Goal: Task Accomplishment & Management: Use online tool/utility

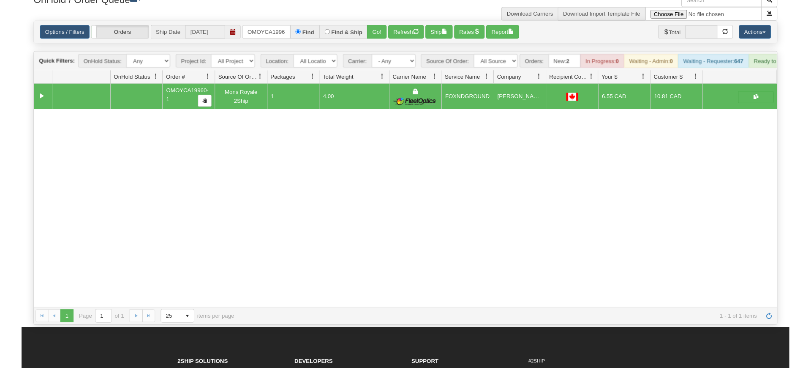
scroll to position [0, 8]
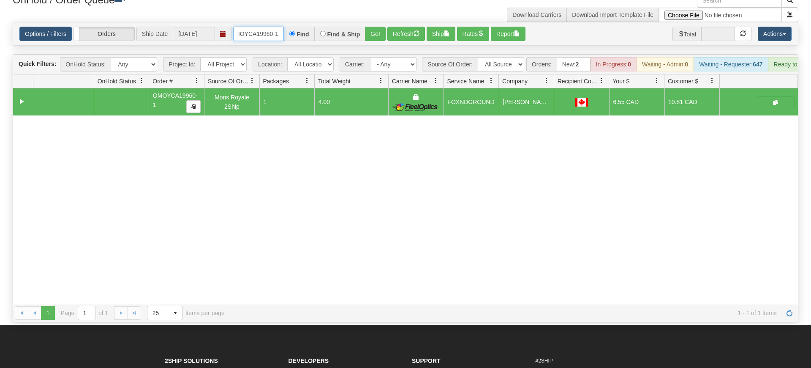
click at [257, 27] on input "OMOYCA19960-1" at bounding box center [258, 34] width 51 height 14
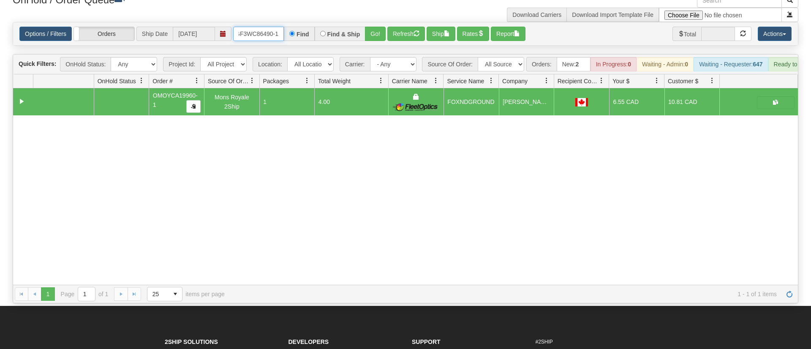
type input "OGF3WC86490-1"
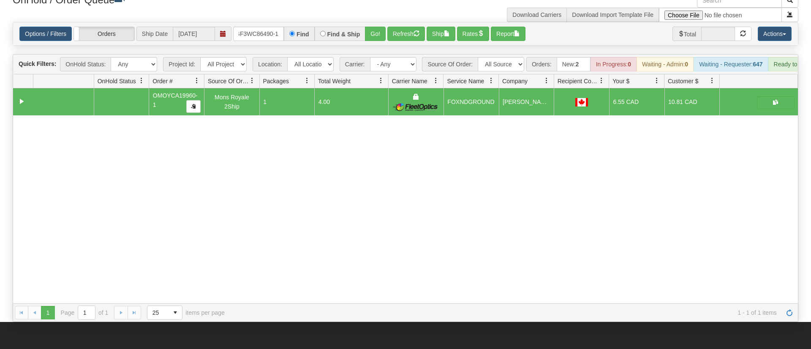
click at [382, 31] on div "Options / Filters Group Shipments Orders Ship Date [DATE] OGF3WC86490-1 Find Fi…" at bounding box center [405, 33] width 785 height 23
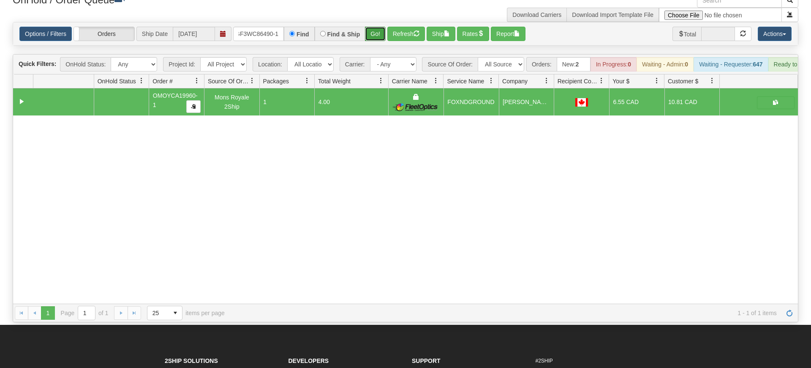
click at [381, 27] on button "Go!" at bounding box center [375, 34] width 21 height 14
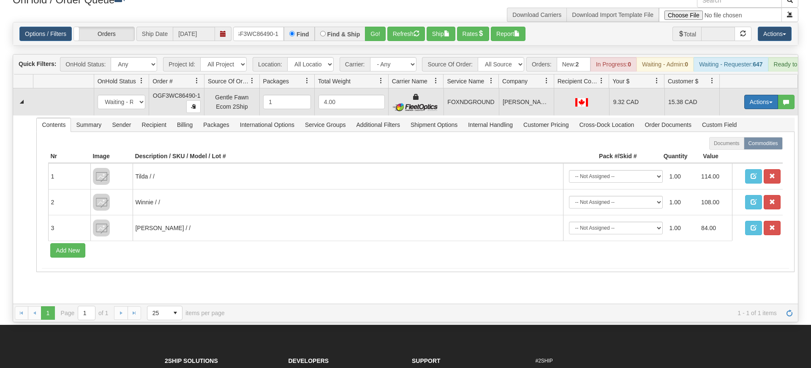
click at [754, 95] on button "Actions" at bounding box center [762, 102] width 34 height 14
click at [730, 147] on span "Ship" at bounding box center [728, 150] width 18 height 7
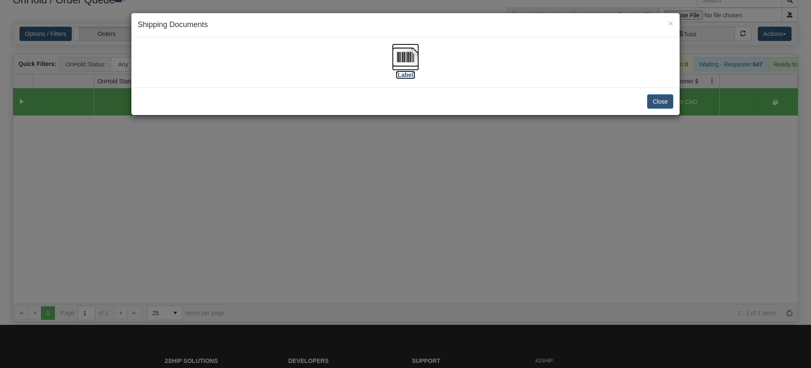
click at [400, 55] on img at bounding box center [405, 57] width 27 height 27
drag, startPoint x: 251, startPoint y: 137, endPoint x: 252, endPoint y: 109, distance: 27.5
click at [252, 130] on div "× Shipping Documents [Label] Close" at bounding box center [405, 184] width 811 height 368
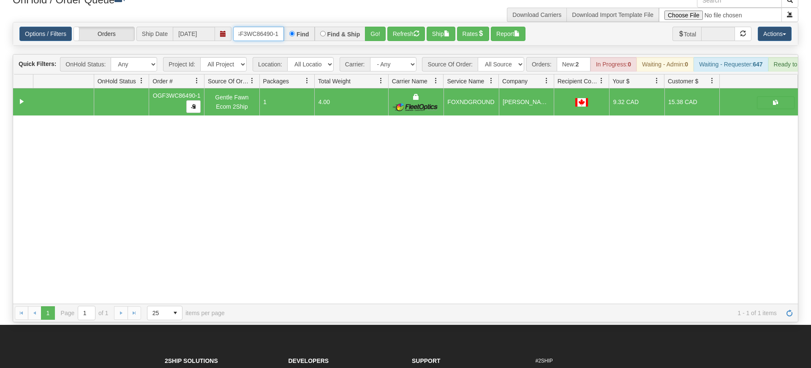
click at [261, 27] on input "OGF3WC86490-1" at bounding box center [258, 34] width 51 height 14
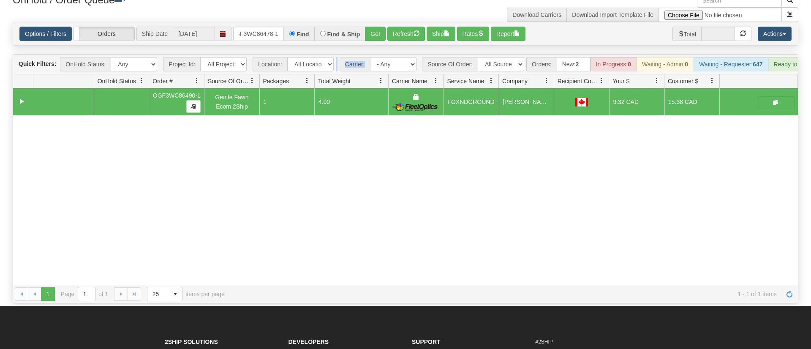
click at [367, 44] on div "Is equal to Is not equal to Contains Does not contains CAD USD EUR ZAR [PERSON_…" at bounding box center [405, 162] width 799 height 281
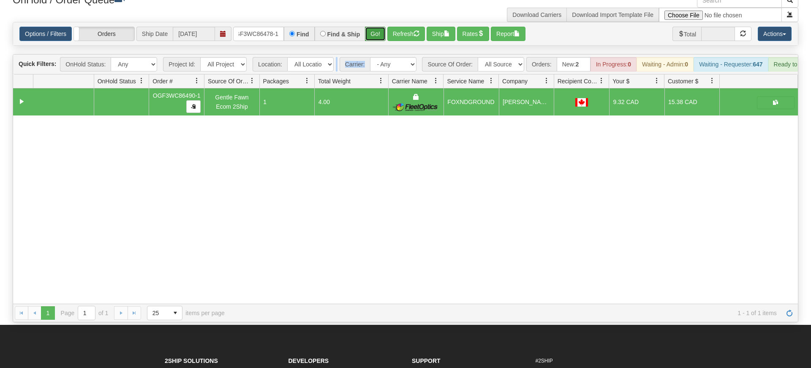
click at [370, 27] on button "Go!" at bounding box center [375, 34] width 21 height 14
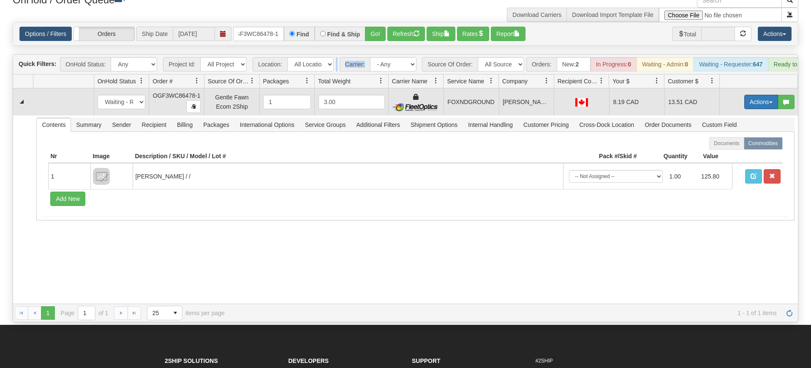
click at [757, 95] on button "Actions" at bounding box center [762, 102] width 34 height 14
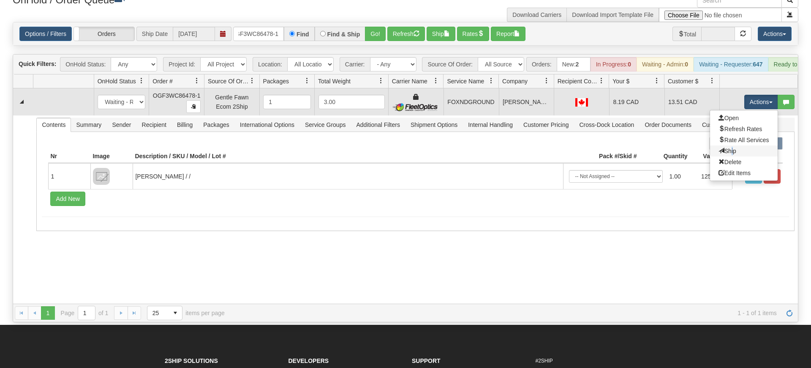
click at [725, 145] on link "Ship" at bounding box center [744, 150] width 68 height 11
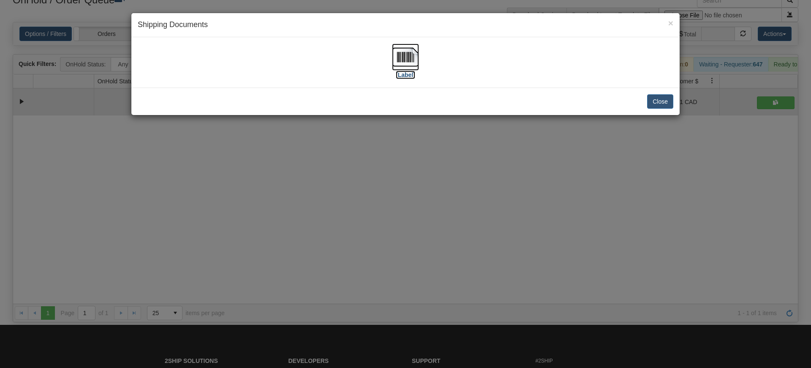
click at [403, 68] on img at bounding box center [405, 57] width 27 height 27
click at [228, 230] on div "× Shipping Documents [Label] Close" at bounding box center [405, 184] width 811 height 368
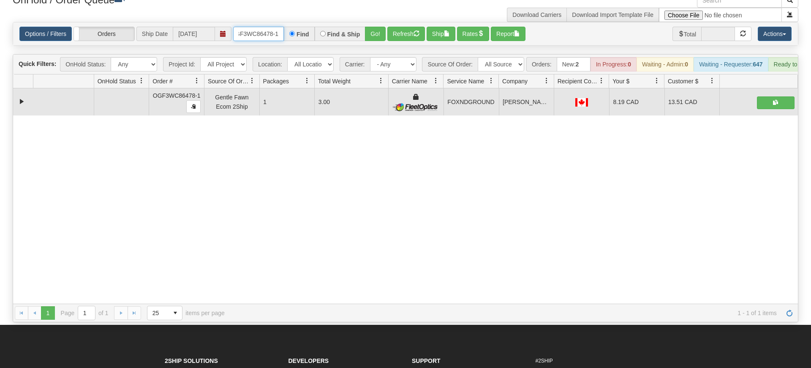
click at [259, 27] on input "OGF3WC86478-1" at bounding box center [258, 34] width 51 height 14
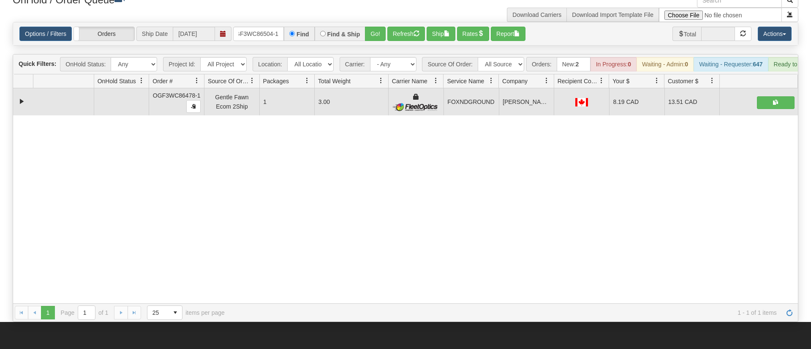
click at [376, 33] on div "Options / Filters Group Shipments Orders Ship Date [DATE] OGF3WC86504-1 Find Fi…" at bounding box center [405, 33] width 785 height 23
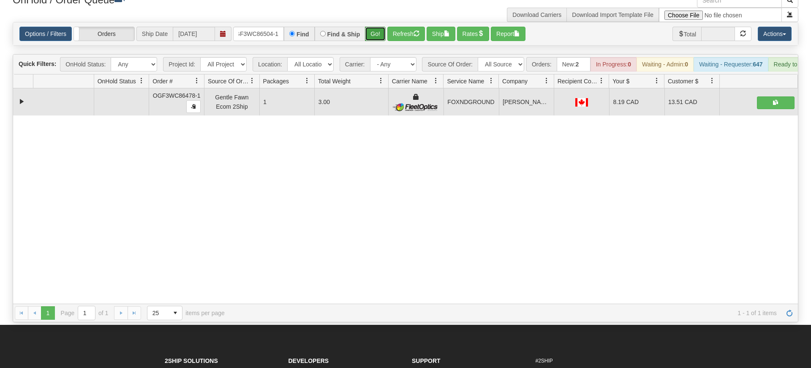
click at [379, 27] on button "Go!" at bounding box center [375, 34] width 21 height 14
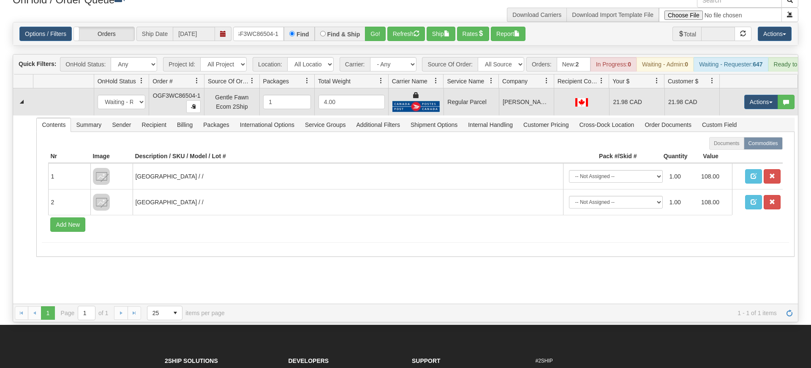
click at [764, 88] on td "Actions Open Refresh Rates Rate All Services Ship Delete Edit Items" at bounding box center [759, 101] width 79 height 27
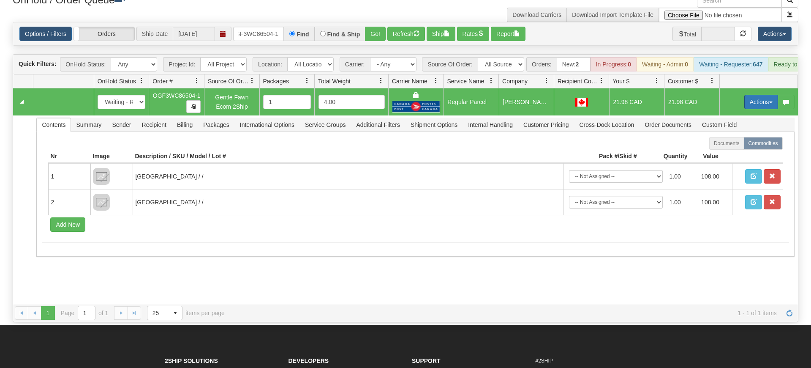
click at [747, 95] on button "Actions" at bounding box center [762, 102] width 34 height 14
click at [744, 136] on span "Rate All Services" at bounding box center [744, 139] width 51 height 7
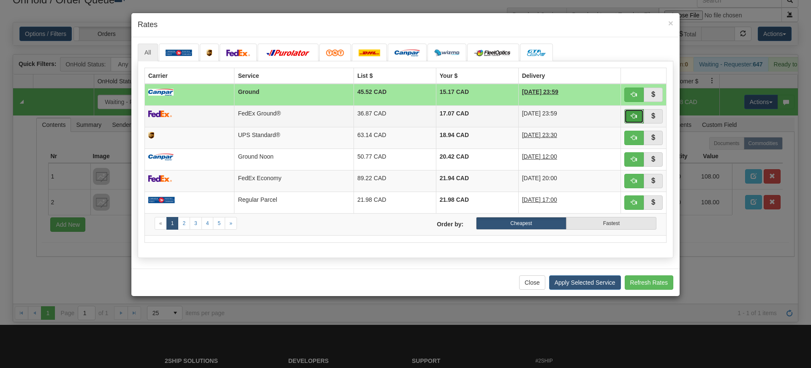
click at [640, 113] on button "button" at bounding box center [634, 116] width 19 height 14
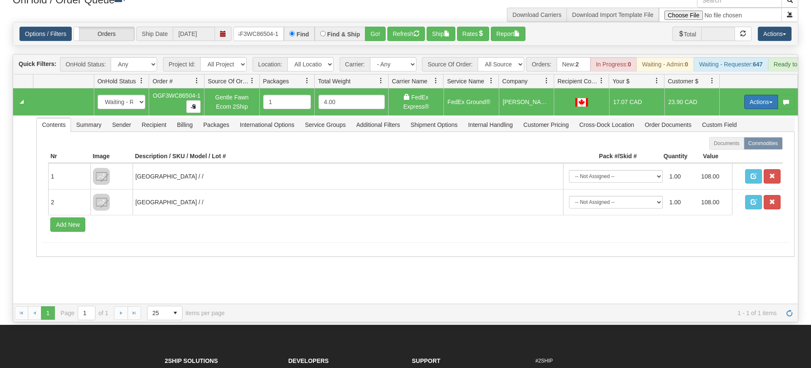
click at [750, 95] on button "Actions" at bounding box center [762, 102] width 34 height 14
click at [727, 147] on span "Ship" at bounding box center [728, 150] width 18 height 7
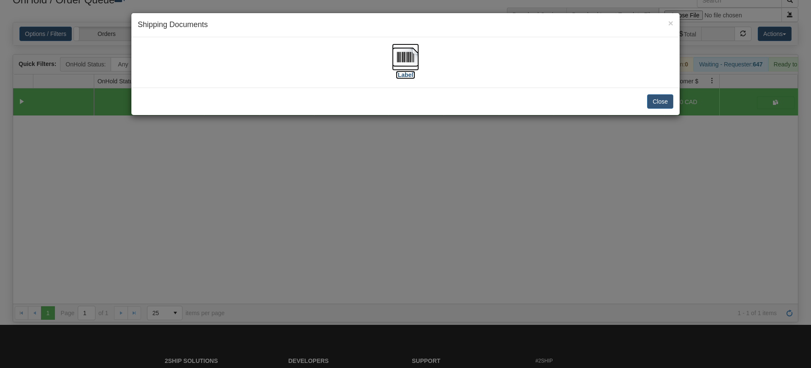
click at [410, 67] on img at bounding box center [405, 57] width 27 height 27
click at [280, 171] on div "× Shipping Documents [Label] Close" at bounding box center [405, 184] width 811 height 368
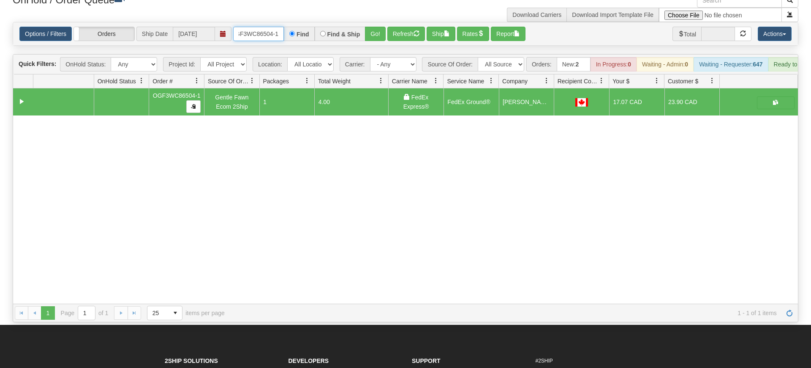
click at [274, 27] on input "OGF3WC86504-1" at bounding box center [258, 34] width 51 height 14
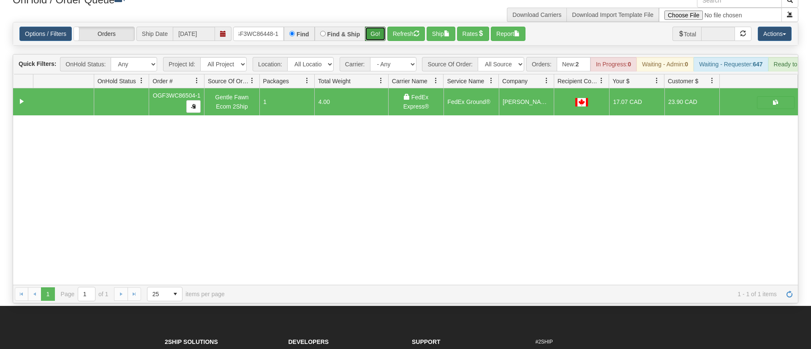
click at [379, 40] on div "Is equal to Is not equal to Contains Does not contains CAD USD EUR ZAR [PERSON_…" at bounding box center [405, 162] width 799 height 281
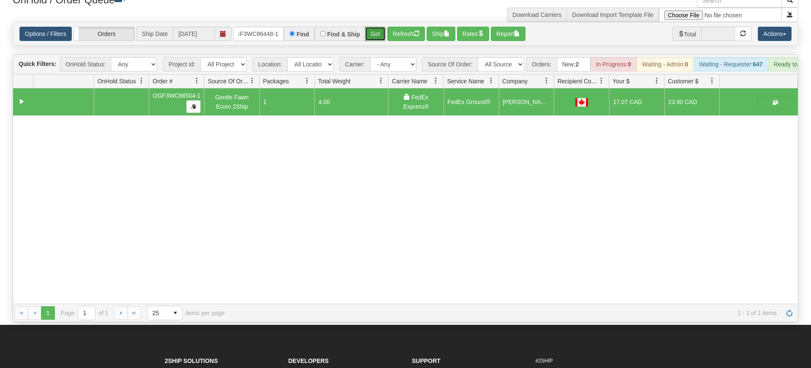
click at [384, 27] on button "Go!" at bounding box center [375, 34] width 21 height 14
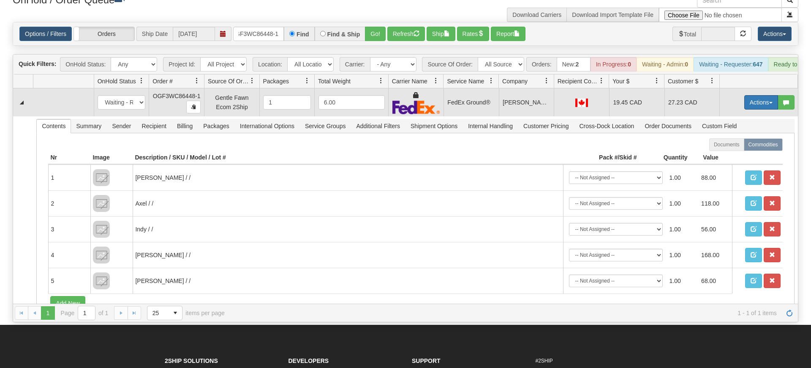
click at [754, 95] on button "Actions" at bounding box center [762, 102] width 34 height 14
click at [733, 148] on span "Ship" at bounding box center [728, 151] width 18 height 7
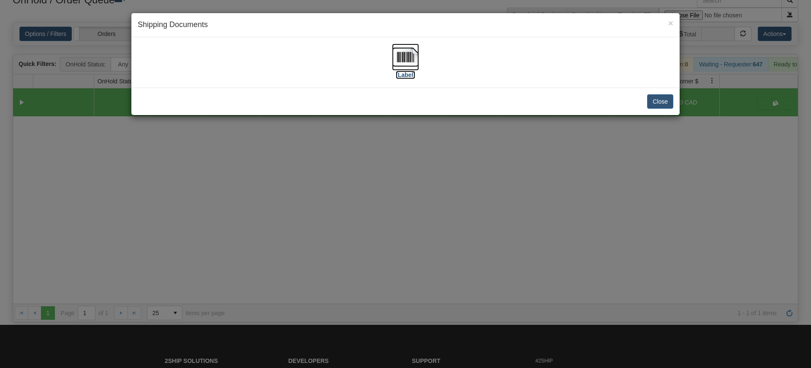
click at [419, 58] on img at bounding box center [405, 57] width 27 height 27
drag, startPoint x: 355, startPoint y: 213, endPoint x: 234, endPoint y: 4, distance: 241.0
click at [354, 204] on div "× Shipping Documents [Label] Close" at bounding box center [405, 184] width 811 height 368
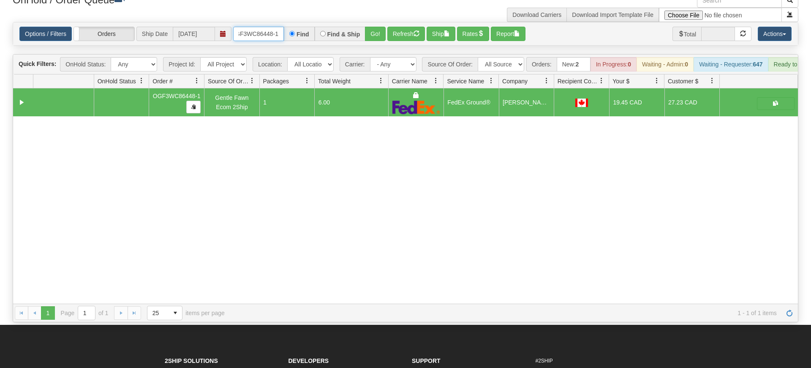
click at [257, 27] on input "OGF3WC86448-1" at bounding box center [258, 34] width 51 height 14
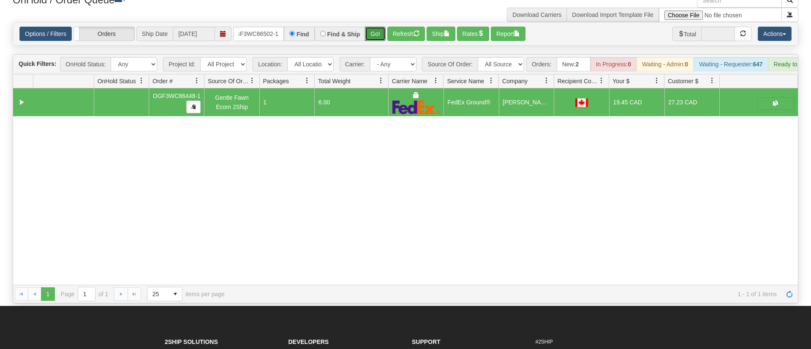
click at [378, 39] on div "Is equal to Is not equal to Contains Does not contains CAD USD EUR ZAR [PERSON_…" at bounding box center [405, 162] width 799 height 281
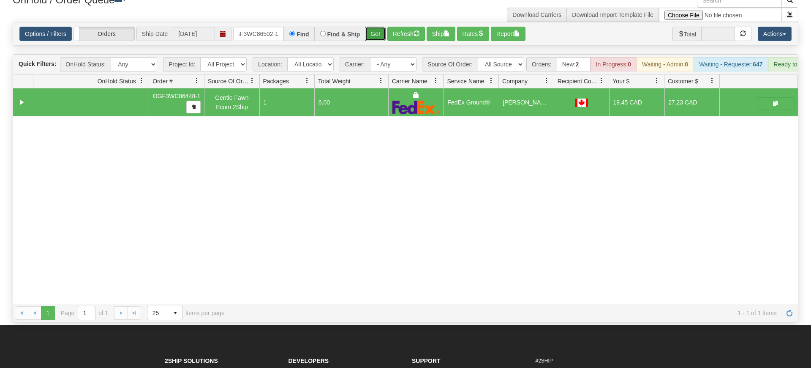
click at [374, 27] on button "Go!" at bounding box center [375, 34] width 21 height 14
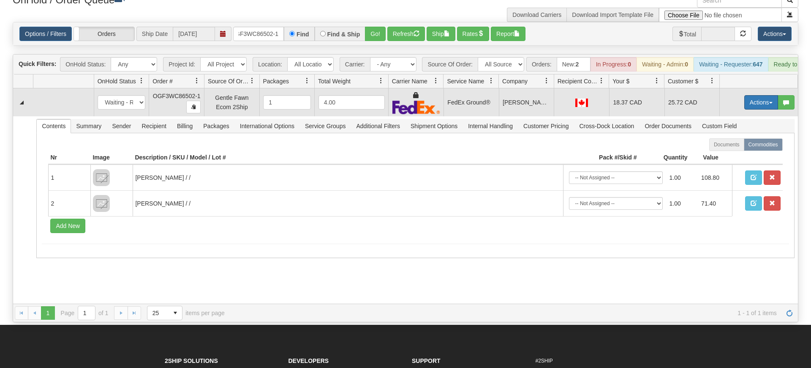
click at [769, 102] on span "button" at bounding box center [770, 103] width 3 height 2
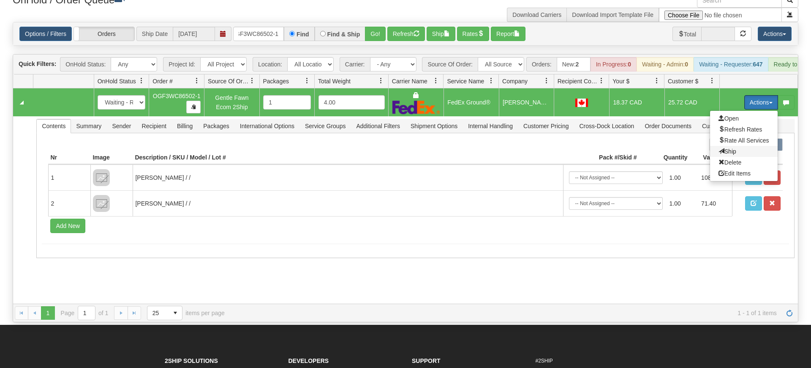
click at [733, 148] on span "Ship" at bounding box center [728, 151] width 18 height 7
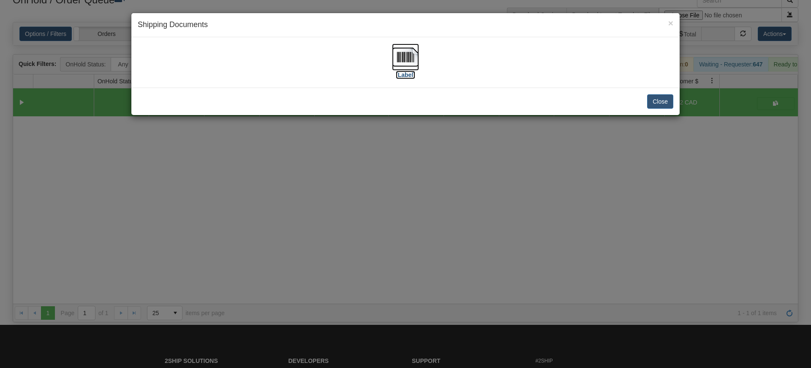
click at [406, 66] on img at bounding box center [405, 57] width 27 height 27
drag, startPoint x: 353, startPoint y: 123, endPoint x: 338, endPoint y: 105, distance: 23.1
click at [351, 123] on div "× Shipping Documents [Label] Close" at bounding box center [405, 184] width 811 height 368
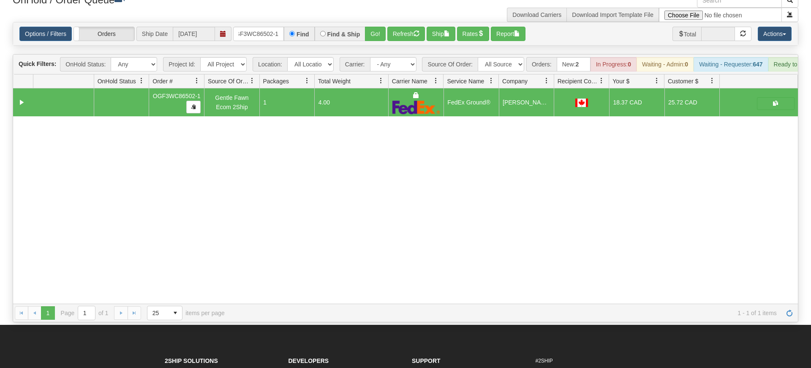
click at [263, 22] on div "Options / Filters Group Shipments Orders Ship Date [DATE] OGF3WC86502-1 Find Fi…" at bounding box center [405, 33] width 785 height 23
click at [265, 27] on input "OGF3WC86502-1" at bounding box center [258, 34] width 51 height 14
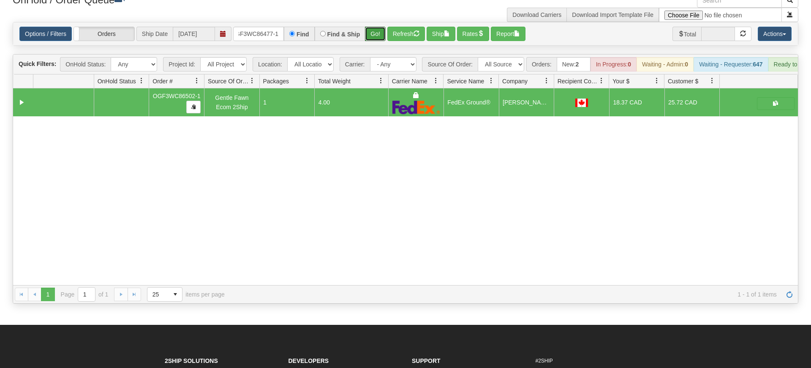
drag, startPoint x: 375, startPoint y: 19, endPoint x: 374, endPoint y: 35, distance: 15.7
click at [375, 38] on div "Is equal to Is not equal to Contains Does not contains CAD USD EUR ZAR [PERSON_…" at bounding box center [405, 162] width 799 height 281
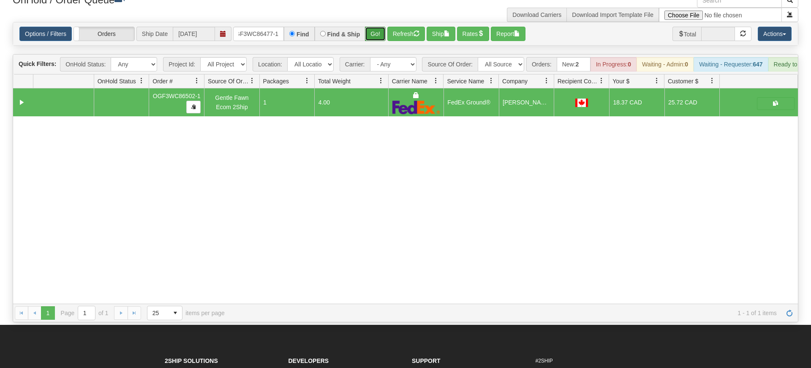
click at [375, 27] on button "Go!" at bounding box center [375, 34] width 21 height 14
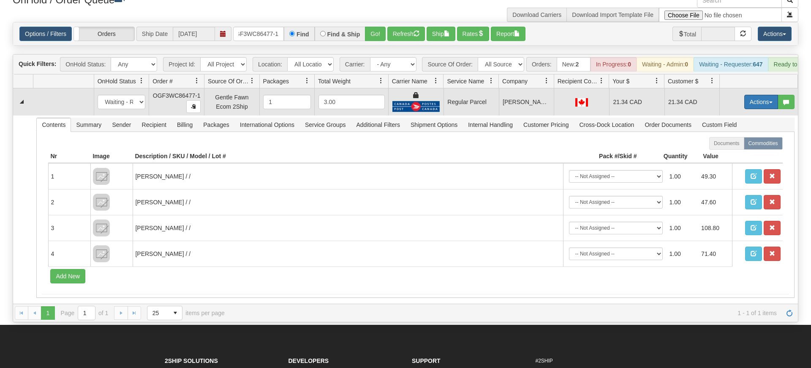
click at [749, 95] on button "Actions" at bounding box center [762, 102] width 34 height 14
click at [734, 136] on span "Rate All Services" at bounding box center [744, 139] width 51 height 7
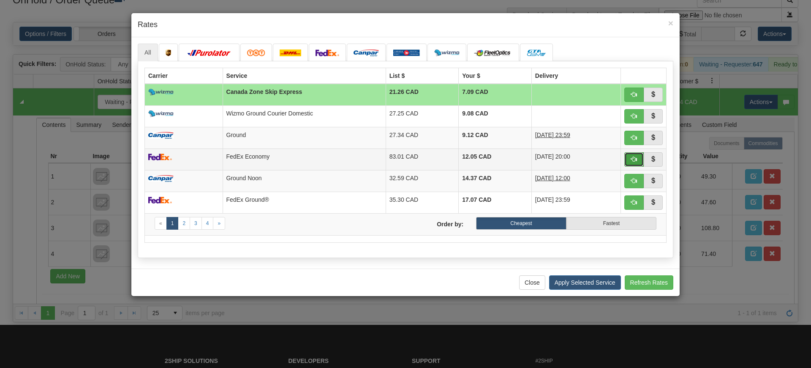
click at [636, 154] on button "button" at bounding box center [634, 159] width 19 height 14
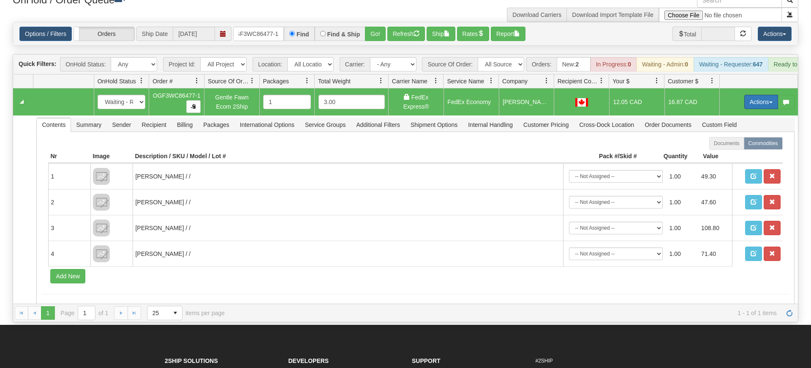
click at [764, 95] on button "Actions" at bounding box center [762, 102] width 34 height 14
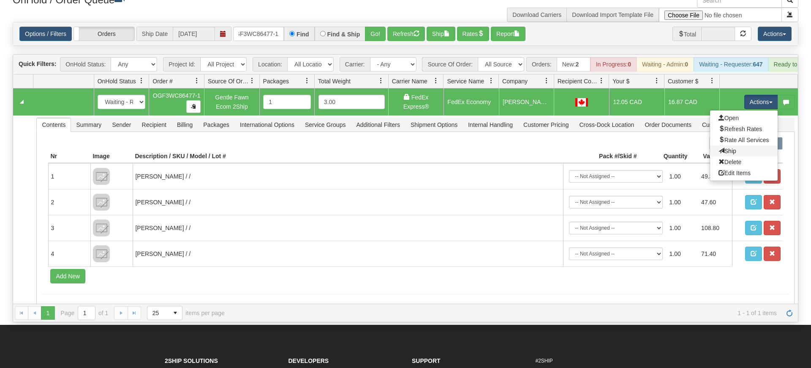
click at [736, 145] on link "Ship" at bounding box center [744, 150] width 68 height 11
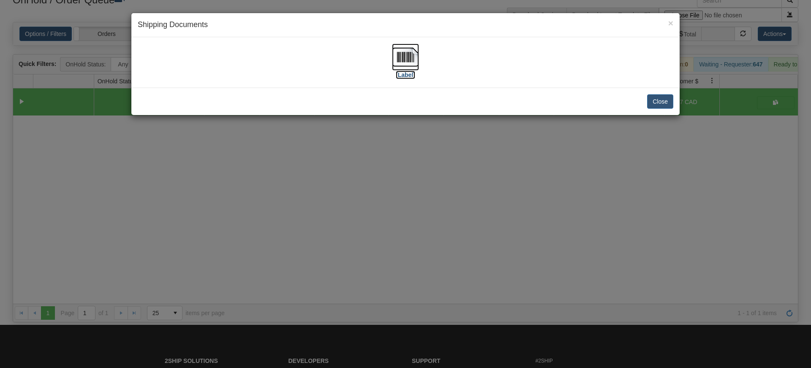
click at [415, 55] on img at bounding box center [405, 57] width 27 height 27
drag, startPoint x: 303, startPoint y: 267, endPoint x: 299, endPoint y: 245, distance: 21.9
click at [303, 264] on div "× Shipping Documents [Label] Close" at bounding box center [405, 184] width 811 height 368
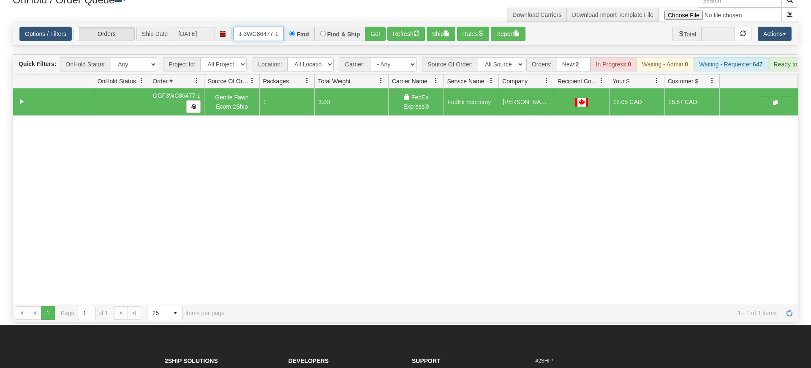
click at [260, 27] on input "OGF3WC86477-1" at bounding box center [258, 34] width 51 height 14
drag, startPoint x: 371, startPoint y: 21, endPoint x: 374, endPoint y: 25, distance: 5.2
click at [371, 38] on div "Is equal to Is not equal to Contains Does not contains CAD USD EUR ZAR [PERSON_…" at bounding box center [405, 172] width 799 height 300
click at [374, 27] on button "Go!" at bounding box center [375, 34] width 21 height 14
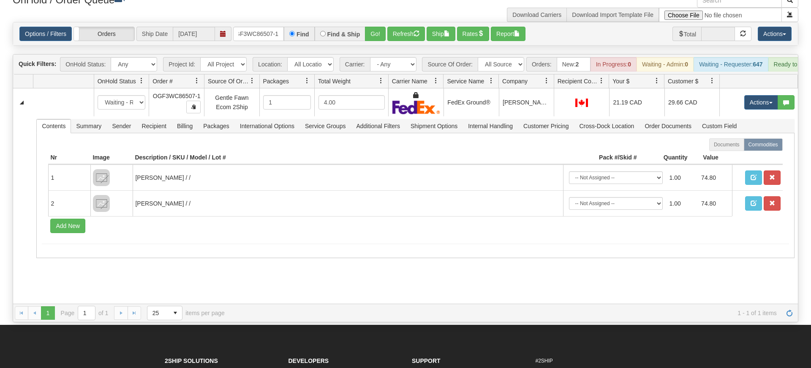
click at [397, 278] on div "31589717 EVOLUTION V3 91030470 91030471 New In Progress Waiting - Admin Waiting…" at bounding box center [405, 195] width 785 height 215
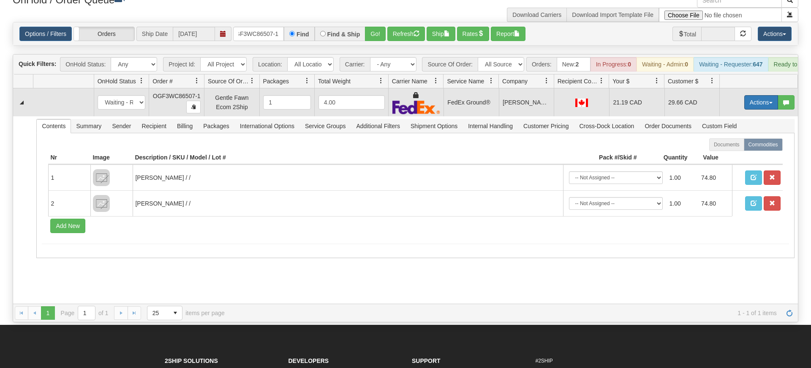
click at [747, 95] on button "Actions" at bounding box center [762, 102] width 34 height 14
click at [724, 148] on span "Ship" at bounding box center [728, 151] width 18 height 7
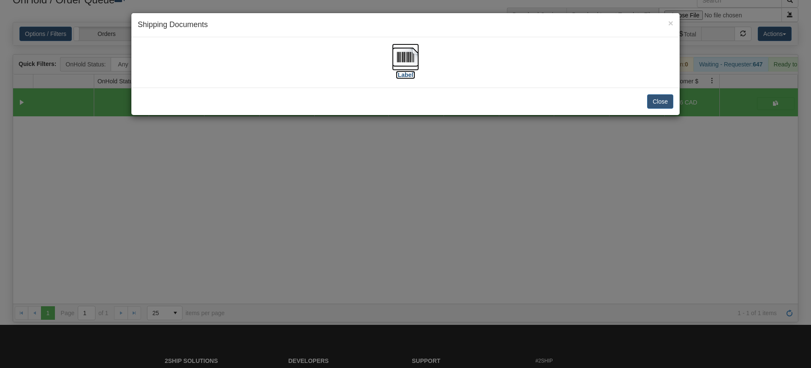
click at [411, 56] on img at bounding box center [405, 57] width 27 height 27
drag, startPoint x: 158, startPoint y: 252, endPoint x: 158, endPoint y: 247, distance: 4.7
click at [158, 252] on div "× Shipping Documents [Label] Close" at bounding box center [405, 184] width 811 height 368
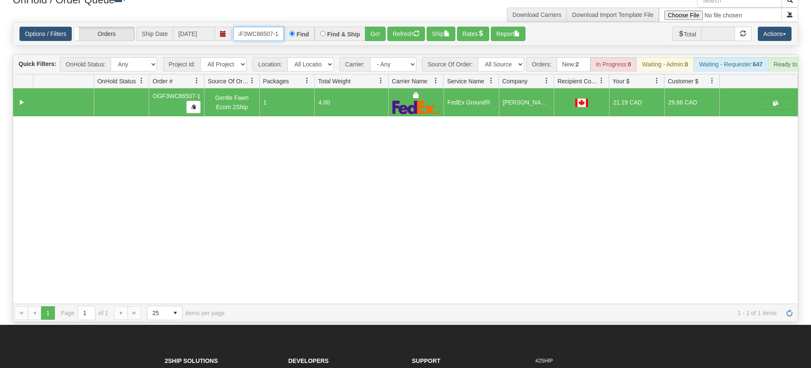
click at [246, 27] on input "OGF3WC86507-1" at bounding box center [258, 34] width 51 height 14
click at [252, 27] on input "OGF3WC86507-1" at bounding box center [258, 34] width 51 height 14
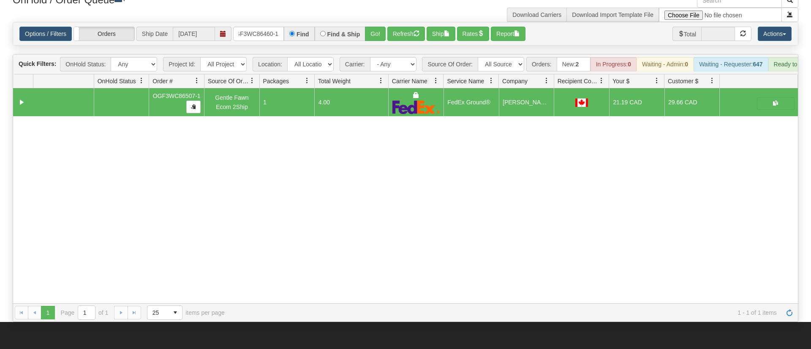
click at [373, 32] on div "Options / Filters Group Shipments Orders Ship Date [DATE] OGF3WC86460-1 Find Fi…" at bounding box center [405, 33] width 785 height 23
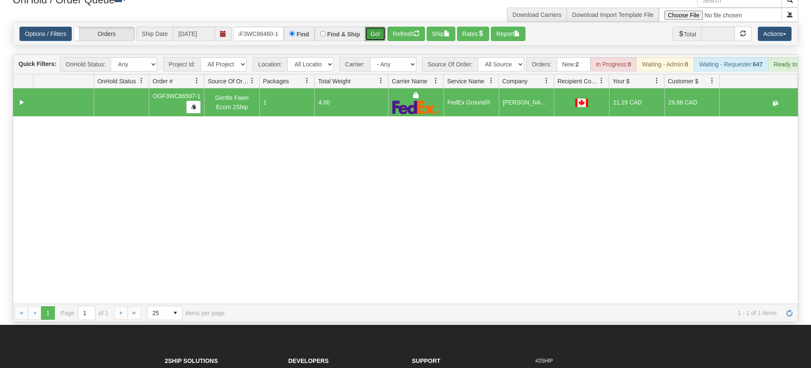
click at [376, 27] on button "Go!" at bounding box center [375, 34] width 21 height 14
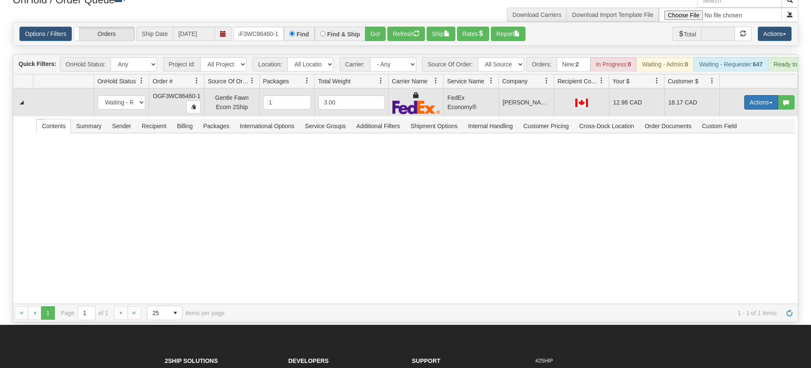
click at [749, 95] on button "Actions" at bounding box center [762, 102] width 34 height 14
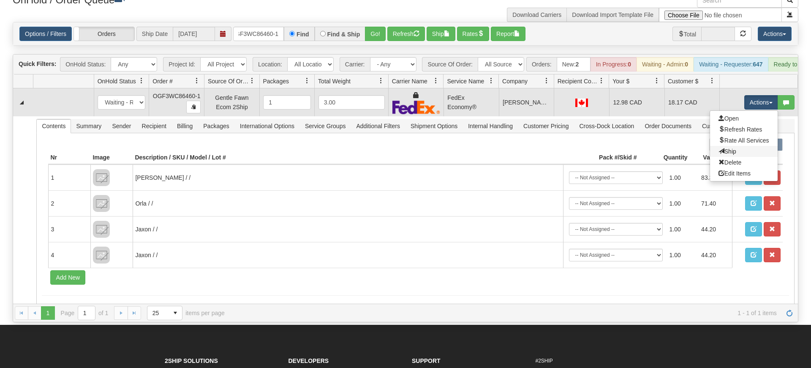
click at [748, 146] on link "Ship" at bounding box center [744, 151] width 68 height 11
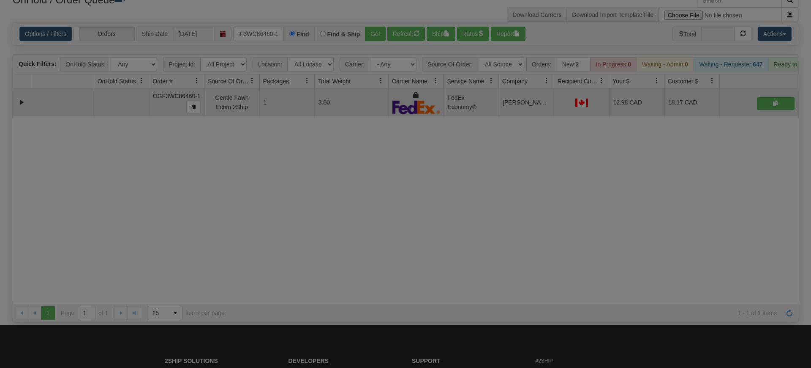
click at [0, 0] on div "× Shipping Documents Document with merged labels is generating... Please wait..…" at bounding box center [0, 0] width 0 height 0
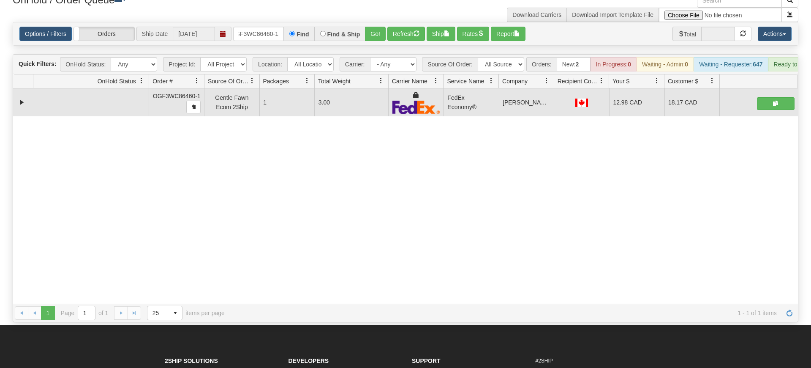
click at [762, 88] on td at bounding box center [759, 102] width 79 height 28
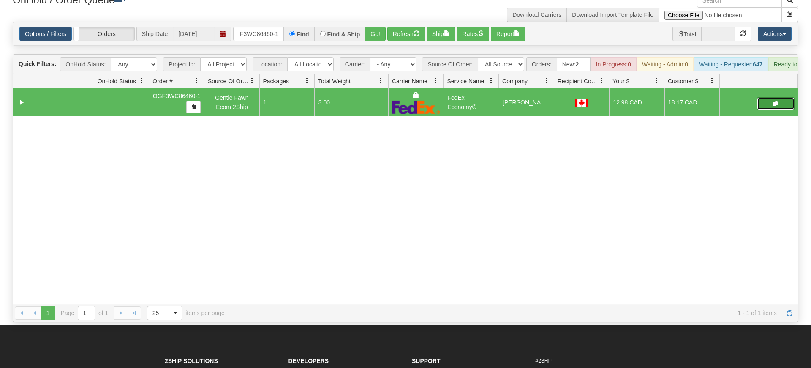
click at [765, 97] on button "button" at bounding box center [776, 103] width 38 height 13
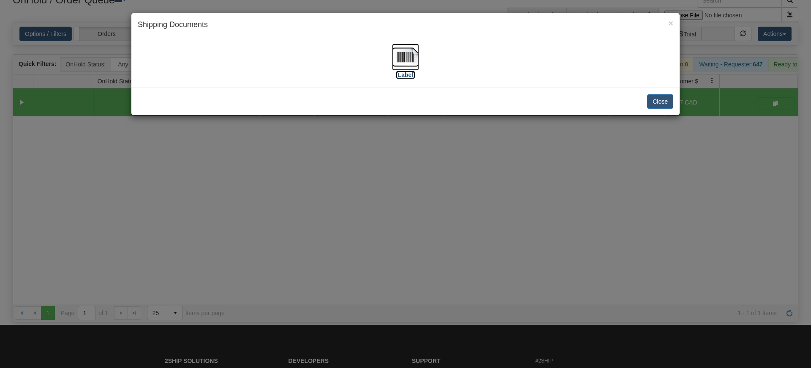
click at [404, 57] on img at bounding box center [405, 57] width 27 height 27
click at [303, 174] on div "× Shipping Documents [Label] Close" at bounding box center [405, 184] width 811 height 368
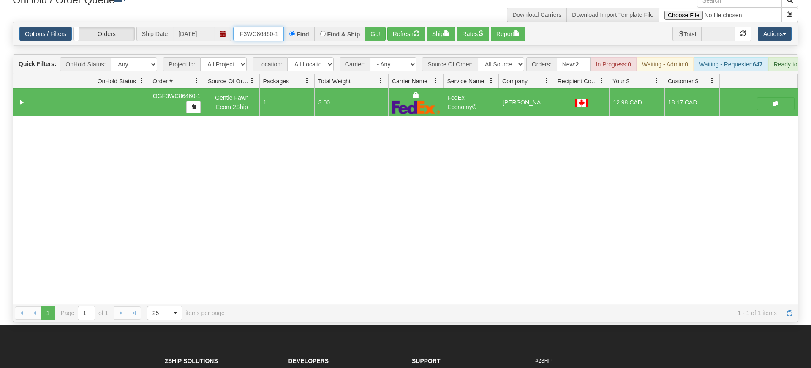
click at [261, 27] on input "OGF3WC86460-1" at bounding box center [258, 34] width 51 height 14
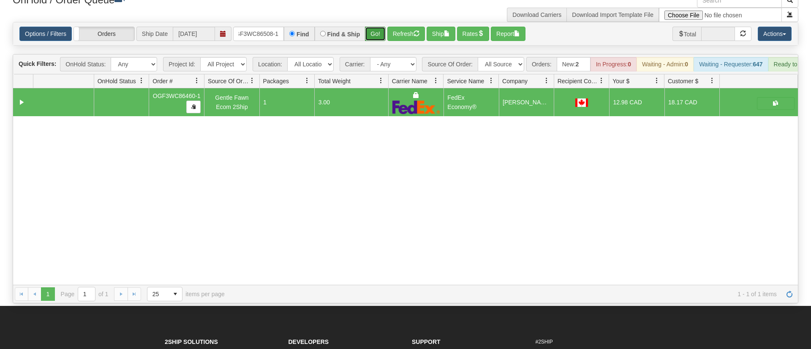
click at [376, 37] on div "Is equal to Is not equal to Contains Does not contains CAD USD EUR ZAR [PERSON_…" at bounding box center [405, 162] width 799 height 281
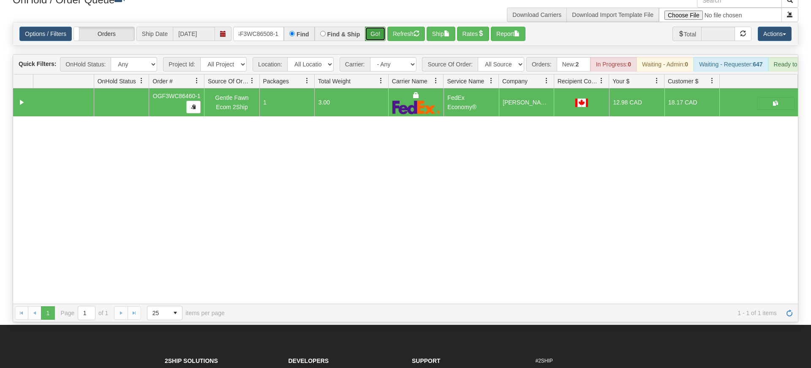
click at [374, 27] on button "Go!" at bounding box center [375, 34] width 21 height 14
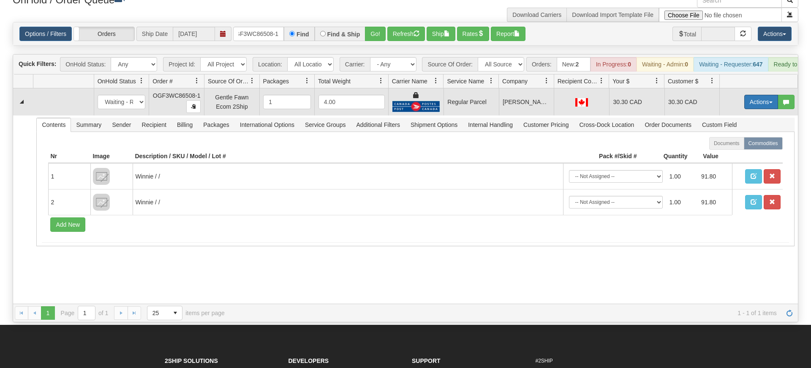
click at [754, 95] on button "Actions" at bounding box center [762, 102] width 34 height 14
click at [751, 136] on span "Rate All Services" at bounding box center [744, 139] width 51 height 7
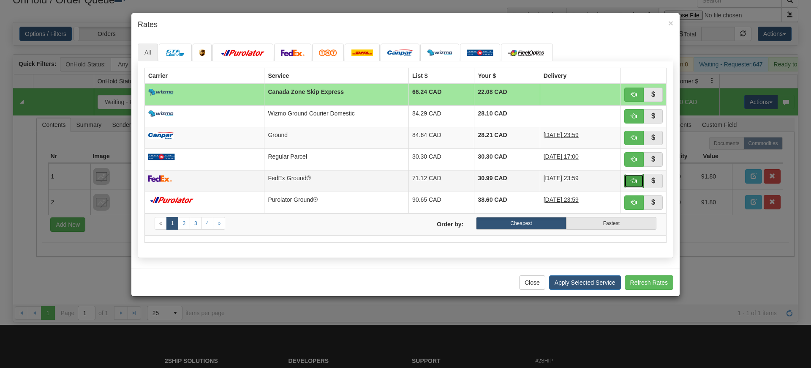
click at [632, 182] on span "button" at bounding box center [634, 180] width 6 height 6
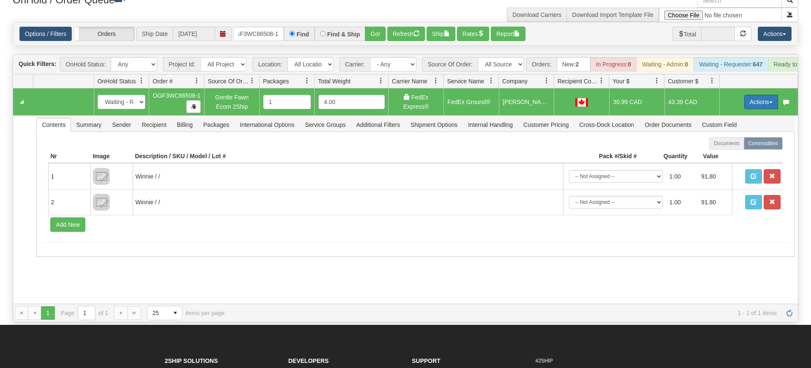
click at [764, 95] on button "Actions" at bounding box center [762, 102] width 34 height 14
click at [728, 147] on span "Ship" at bounding box center [728, 150] width 18 height 7
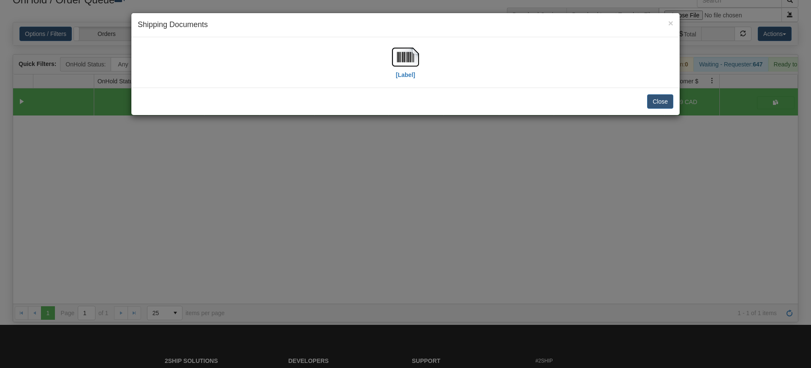
click at [420, 59] on div "[Label]" at bounding box center [406, 63] width 536 height 38
click at [403, 58] on img at bounding box center [405, 57] width 27 height 27
drag, startPoint x: 341, startPoint y: 242, endPoint x: 288, endPoint y: 63, distance: 186.4
click at [341, 240] on div "× Shipping Documents [Label] Close" at bounding box center [405, 184] width 811 height 368
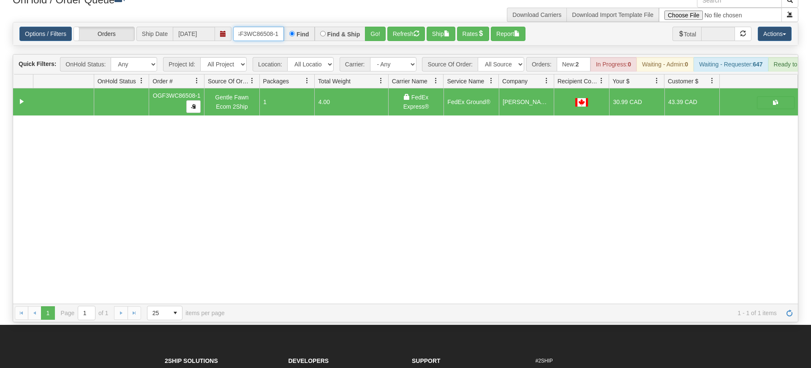
click at [270, 27] on input "OGF3WC86508-1" at bounding box center [258, 34] width 51 height 14
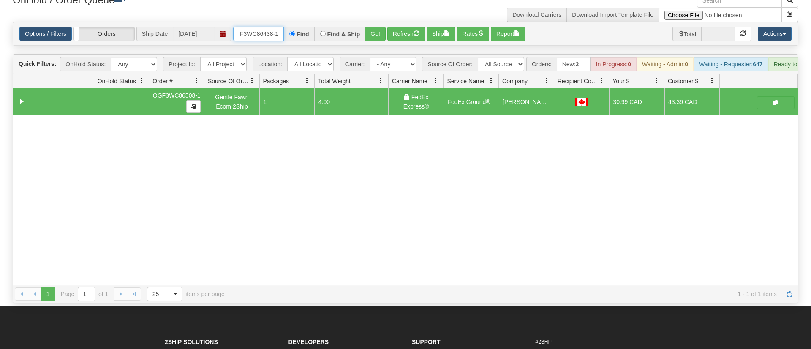
type input "OGF3WC86438-1"
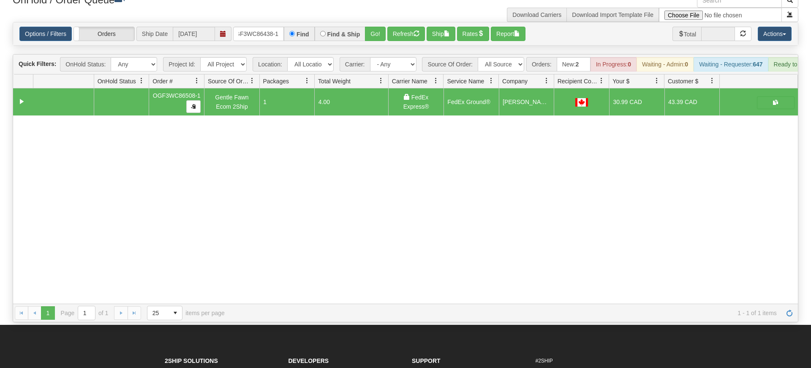
click at [378, 32] on div "Options / Filters Group Shipments Orders Ship Date [DATE] OGF3WC86438-1 Find Fi…" at bounding box center [405, 33] width 785 height 23
click at [376, 30] on div "Options / Filters Group Shipments Orders Ship Date [DATE] OGF3WC86438-1 Find Fi…" at bounding box center [405, 33] width 785 height 23
click at [373, 27] on button "Go!" at bounding box center [375, 34] width 21 height 14
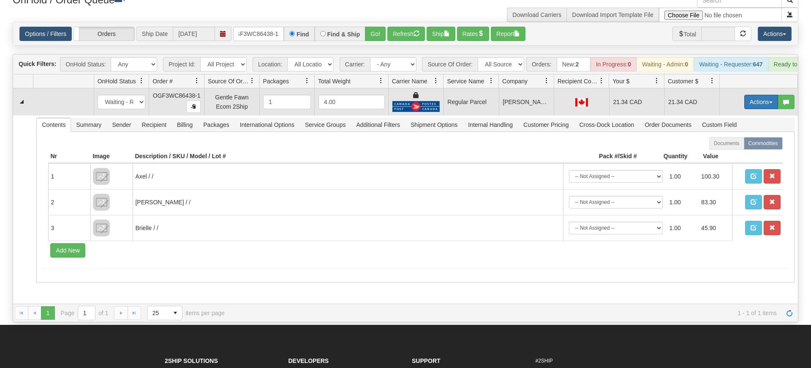
click at [775, 95] on button "Actions" at bounding box center [762, 102] width 34 height 14
click at [738, 136] on span "Rate All Services" at bounding box center [744, 139] width 51 height 7
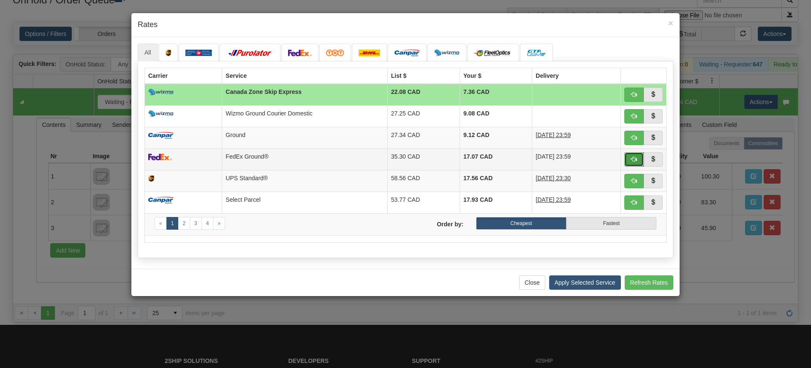
click at [630, 161] on button "button" at bounding box center [634, 159] width 19 height 14
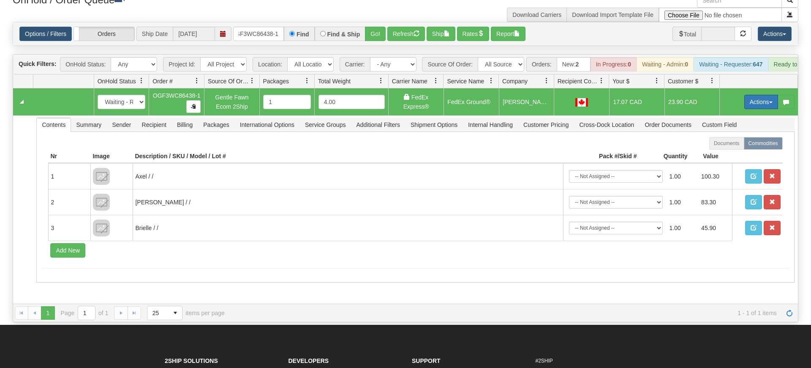
click at [762, 95] on button "Actions" at bounding box center [762, 102] width 34 height 14
click at [723, 147] on span "Ship" at bounding box center [728, 150] width 18 height 7
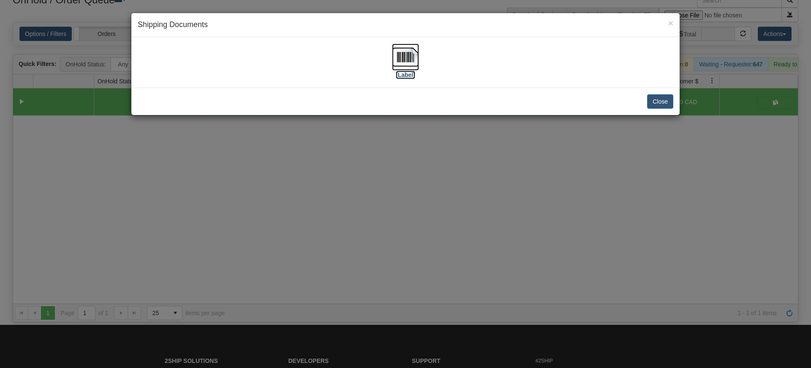
click at [404, 51] on img at bounding box center [405, 57] width 27 height 27
drag, startPoint x: 297, startPoint y: 271, endPoint x: 300, endPoint y: 267, distance: 4.8
click at [301, 267] on div "× Shipping Documents [Label] Close" at bounding box center [405, 184] width 811 height 368
